Goal: Navigation & Orientation: Find specific page/section

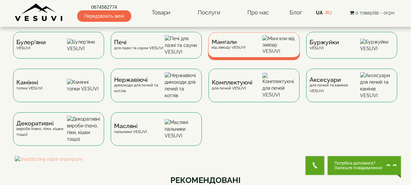
click at [254, 51] on div "Мангали від заводу VESUVI" at bounding box center [254, 44] width 92 height 25
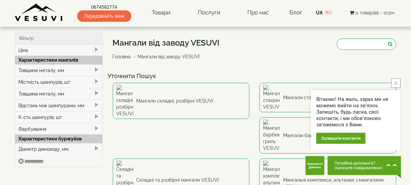
click at [398, 82] on button "close button" at bounding box center [395, 82] width 9 height 9
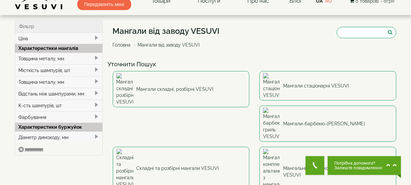
scroll to position [30, 0]
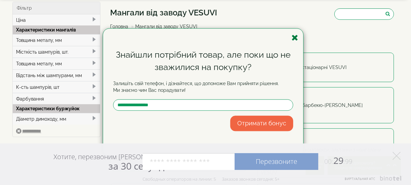
click at [297, 37] on icon "button" at bounding box center [294, 37] width 7 height 8
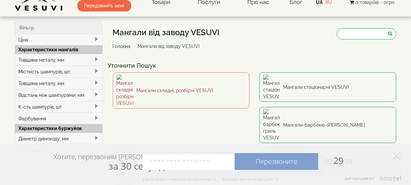
scroll to position [0, 0]
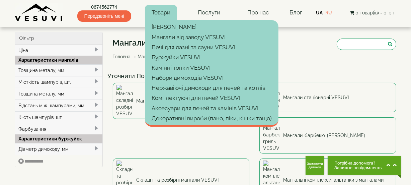
click at [165, 13] on link "Товари" at bounding box center [161, 12] width 32 height 15
